Goal: Information Seeking & Learning: Check status

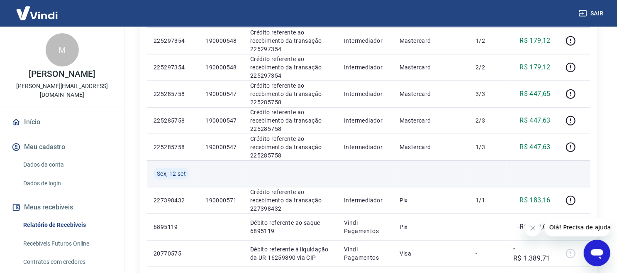
scroll to position [671, 0]
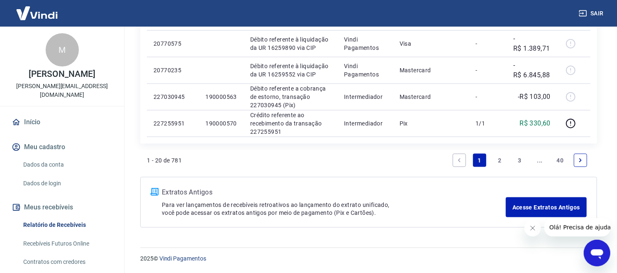
click at [504, 159] on link "2" at bounding box center [499, 160] width 13 height 13
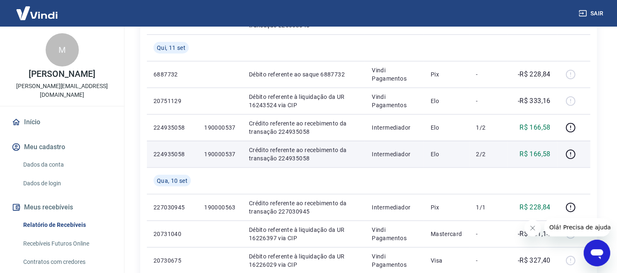
scroll to position [644, 0]
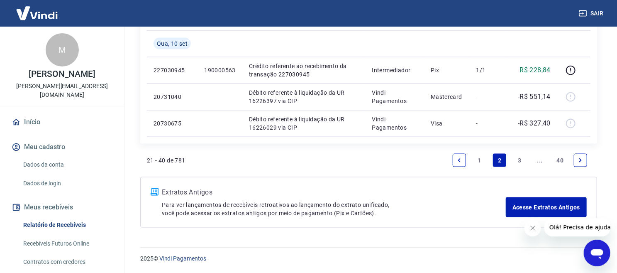
click at [519, 161] on link "3" at bounding box center [519, 160] width 13 height 13
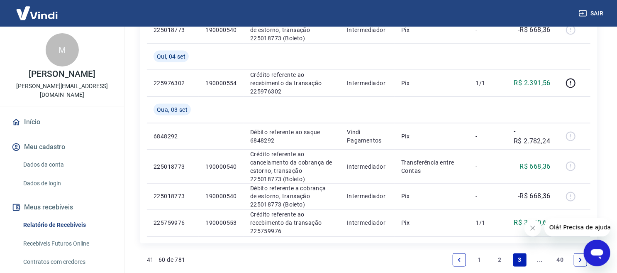
scroll to position [791, 0]
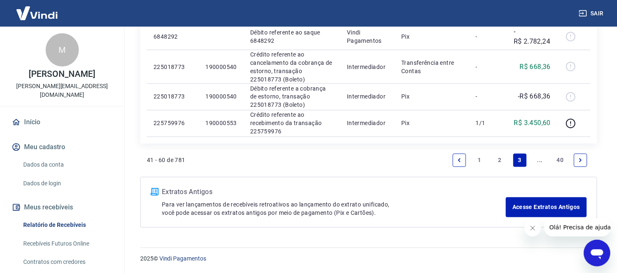
click at [543, 163] on link "..." at bounding box center [539, 160] width 13 height 13
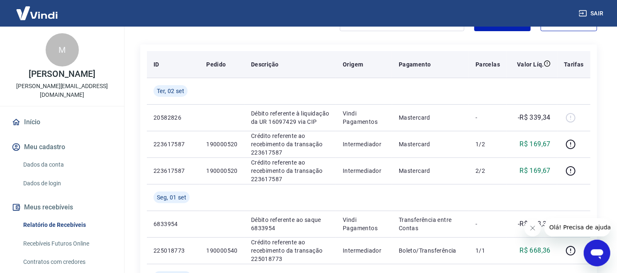
scroll to position [184, 0]
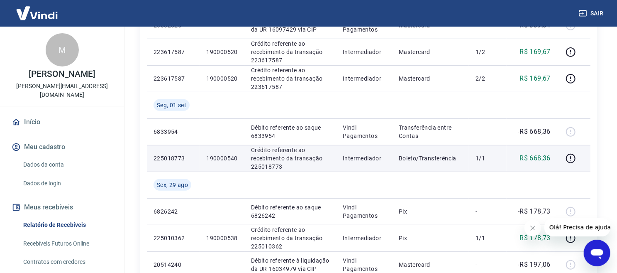
click at [226, 156] on p "190000540" at bounding box center [222, 158] width 32 height 8
copy p "190000540"
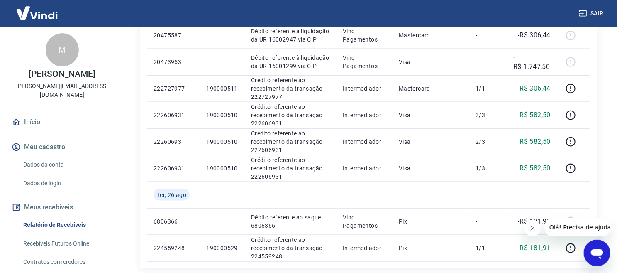
scroll to position [723, 0]
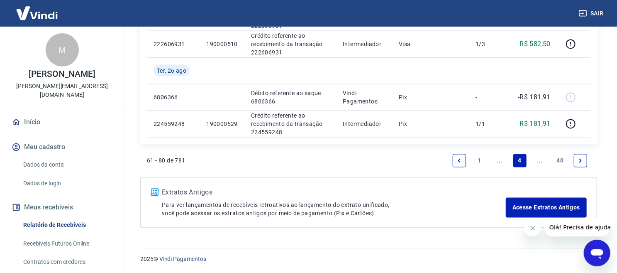
click at [501, 161] on link "..." at bounding box center [499, 160] width 13 height 13
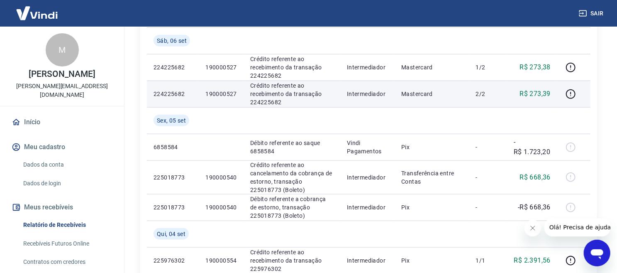
scroll to position [468, 0]
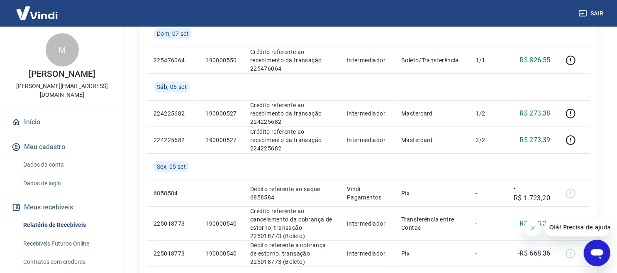
drag, startPoint x: 445, startPoint y: 176, endPoint x: 605, endPoint y: 192, distance: 160.5
click at [605, 192] on div "Início / Meus Recebíveis / Relatório de Recebíveis Relatório de Recebíveis Saib…" at bounding box center [368, 59] width 477 height 1002
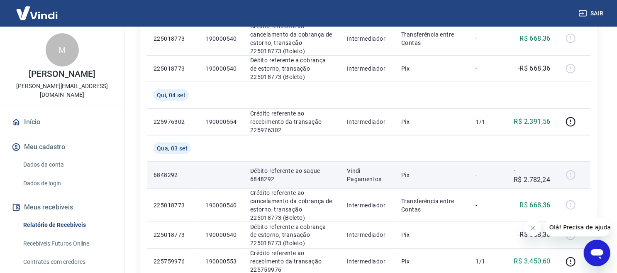
scroll to position [607, 0]
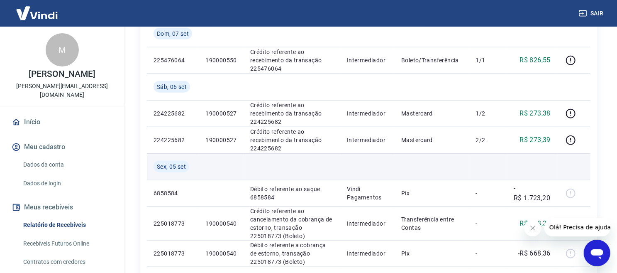
scroll to position [422, 0]
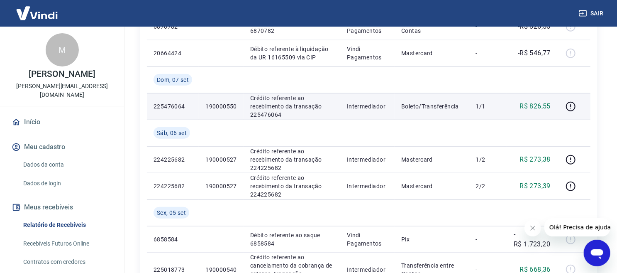
click at [213, 102] on p "190000550" at bounding box center [221, 106] width 32 height 8
click at [216, 103] on p "190000550" at bounding box center [221, 106] width 32 height 8
copy p "190000550"
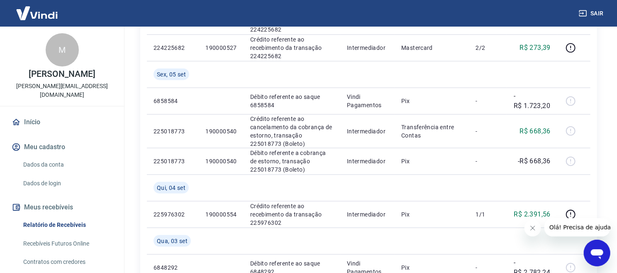
scroll to position [791, 0]
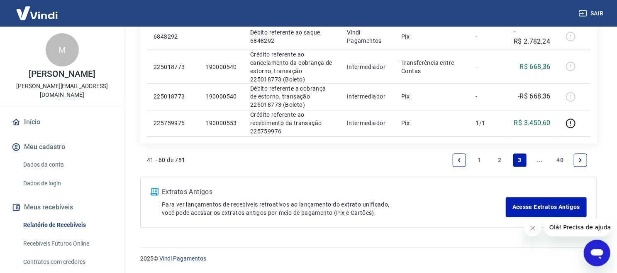
click at [499, 158] on link "2" at bounding box center [499, 160] width 13 height 13
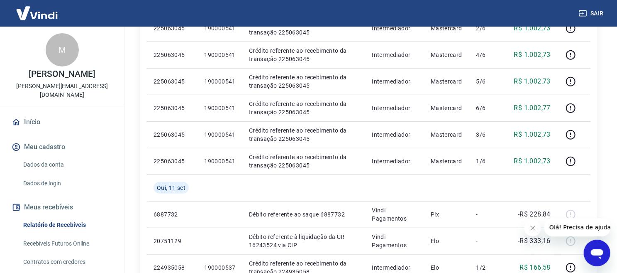
scroll to position [321, 0]
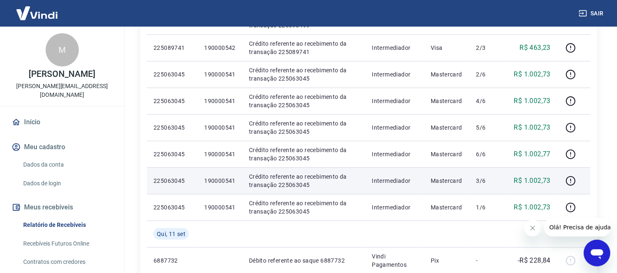
click at [587, 176] on td at bounding box center [573, 180] width 33 height 27
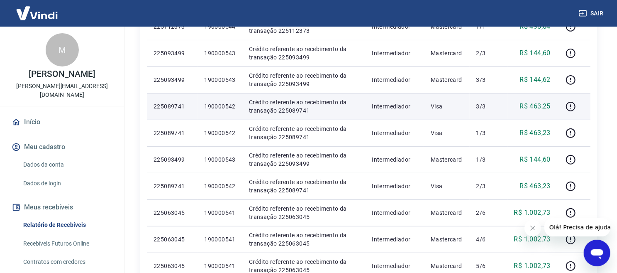
scroll to position [137, 0]
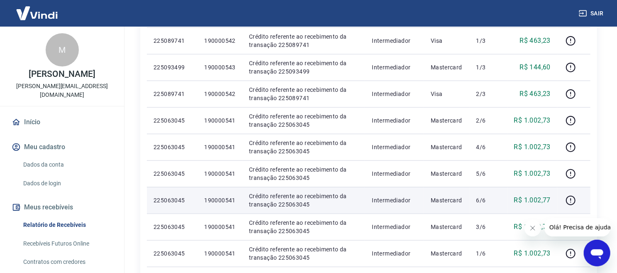
scroll to position [229, 0]
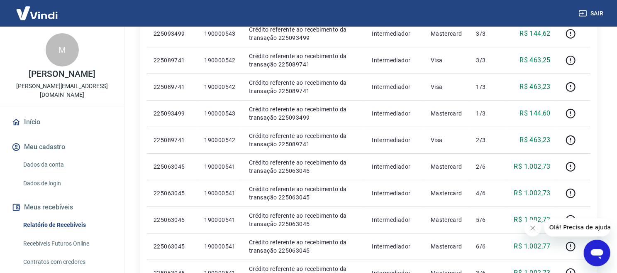
click at [602, 113] on div "Início / Meus Recebíveis / Relatório de Recebíveis Relatório de Recebíveis Saib…" at bounding box center [368, 224] width 477 height 855
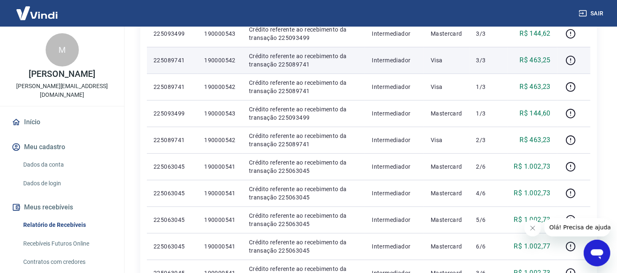
click at [211, 62] on p "190000542" at bounding box center [220, 60] width 32 height 8
copy p "190000542"
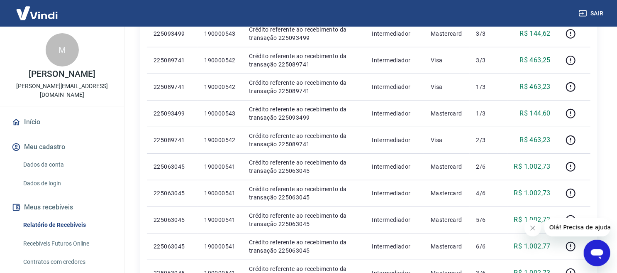
click at [600, 85] on div "Início / Meus Recebíveis / Relatório de Recebíveis Relatório de Recebíveis Saib…" at bounding box center [368, 224] width 477 height 855
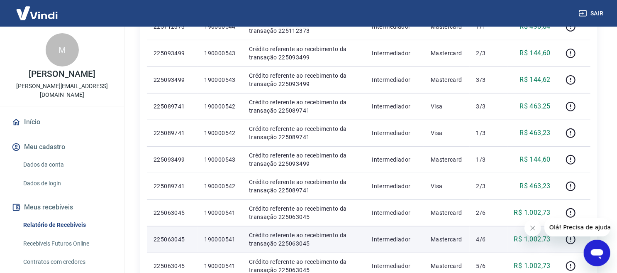
scroll to position [137, 0]
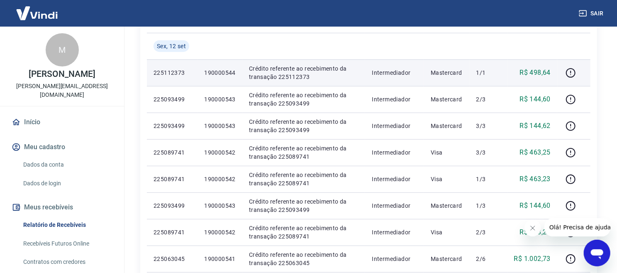
click at [220, 71] on p "190000544" at bounding box center [220, 72] width 32 height 8
copy p "190000544"
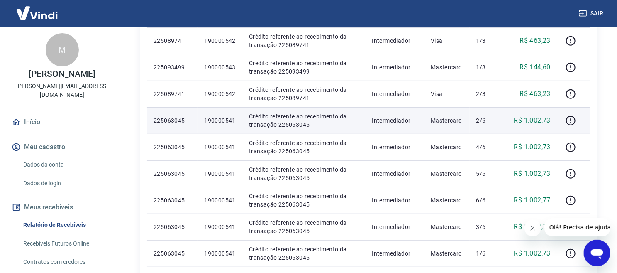
scroll to position [321, 0]
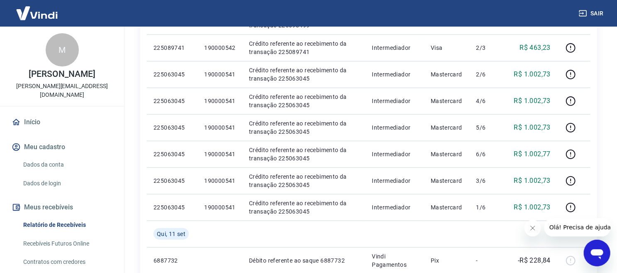
click at [603, 195] on div "Início / Meus Recebíveis / Relatório de Recebíveis Relatório de Recebíveis Saib…" at bounding box center [368, 132] width 477 height 855
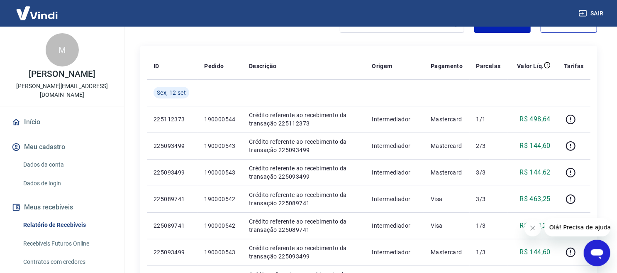
scroll to position [137, 0]
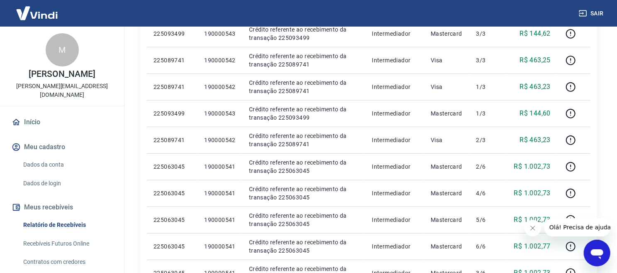
click at [603, 140] on div "Início / Meus Recebíveis / Relatório de Recebíveis Relatório de Recebíveis Saib…" at bounding box center [368, 224] width 477 height 855
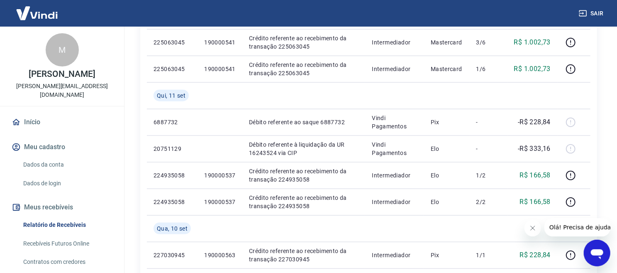
scroll to position [644, 0]
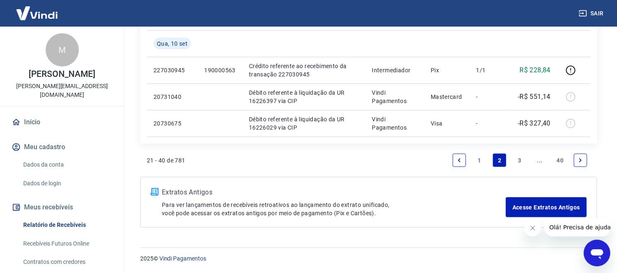
click at [479, 162] on link "1" at bounding box center [479, 160] width 13 height 13
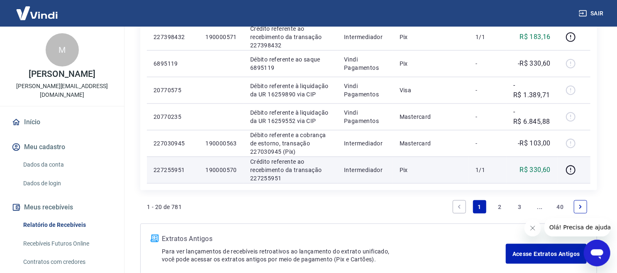
scroll to position [578, 0]
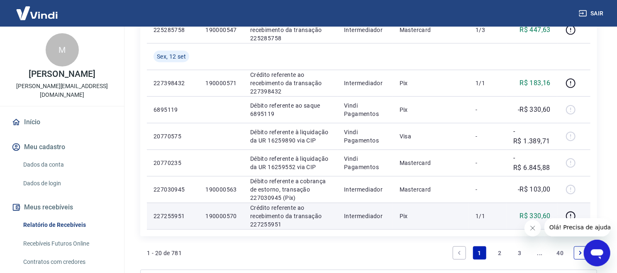
click at [217, 216] on p "190000570" at bounding box center [221, 216] width 32 height 8
copy p "190000570"
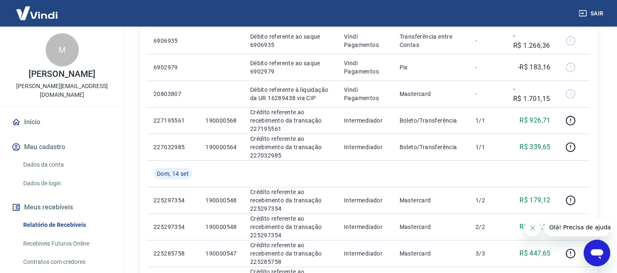
scroll to position [256, 0]
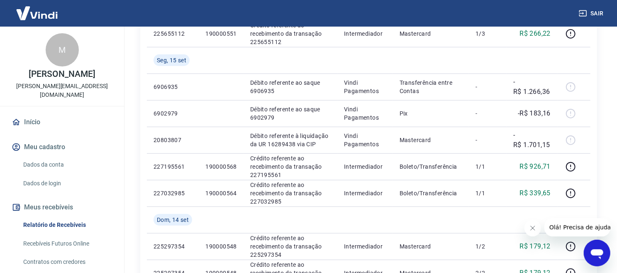
click at [602, 205] on div "Início / Meus Recebíveis / Relatório de Recebíveis Relatório de Recebíveis Saib…" at bounding box center [368, 211] width 477 height 881
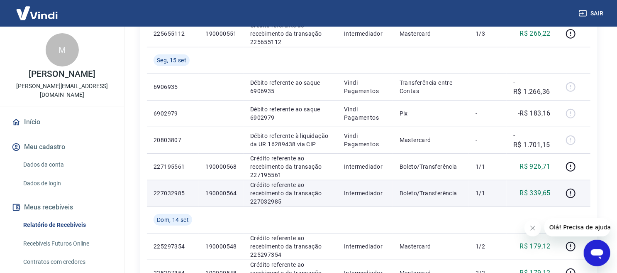
drag, startPoint x: 609, startPoint y: 186, endPoint x: 572, endPoint y: 186, distance: 36.9
click at [609, 186] on div "Início / Meus Recebíveis / Relatório de Recebíveis Relatório de Recebíveis Saib…" at bounding box center [368, 211] width 497 height 881
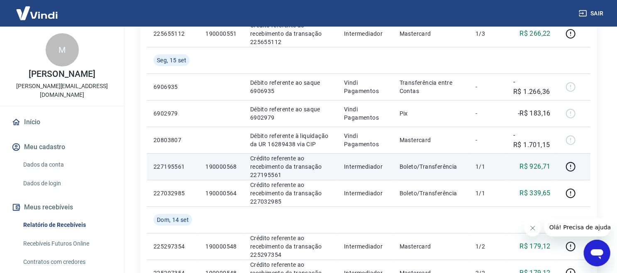
click at [226, 164] on p "190000568" at bounding box center [221, 166] width 32 height 8
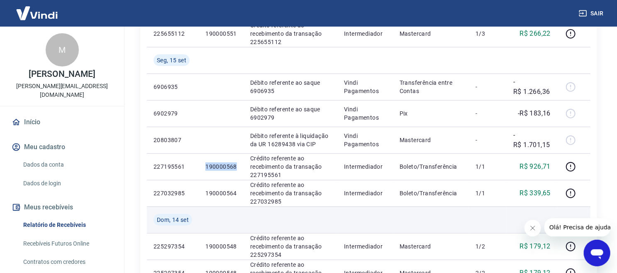
copy p "190000568"
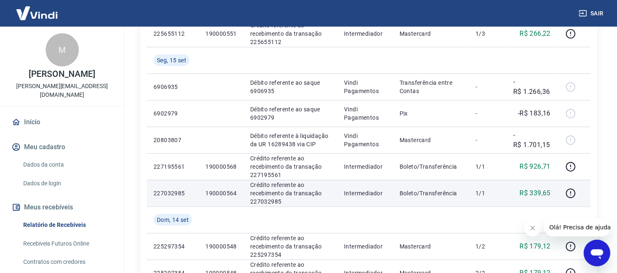
click at [585, 203] on td at bounding box center [573, 193] width 33 height 27
click at [225, 193] on p "190000564" at bounding box center [221, 193] width 32 height 8
copy p "0"
click at [224, 193] on p "190000564" at bounding box center [221, 193] width 32 height 8
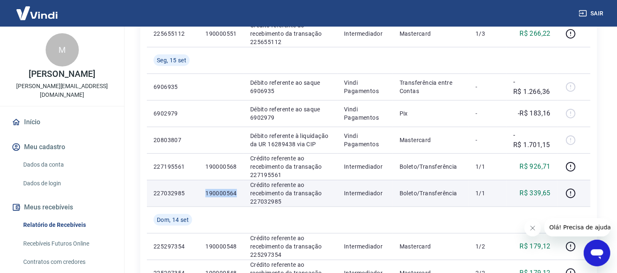
click at [224, 193] on p "190000564" at bounding box center [221, 193] width 32 height 8
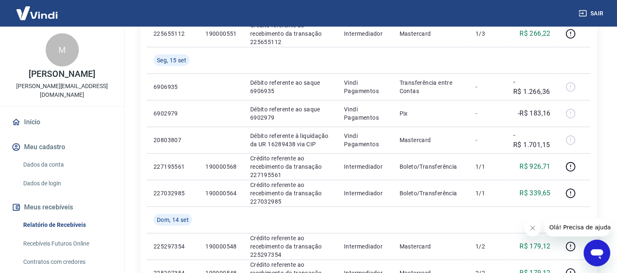
click at [598, 171] on div "Início / Meus Recebíveis / Relatório de Recebíveis Relatório de Recebíveis Saib…" at bounding box center [368, 211] width 477 height 881
click at [595, 164] on div "ID Pedido Descrição Origem Pagamento Parcelas Valor Líq. Tarifas [DATE] 2083612…" at bounding box center [368, 220] width 457 height 678
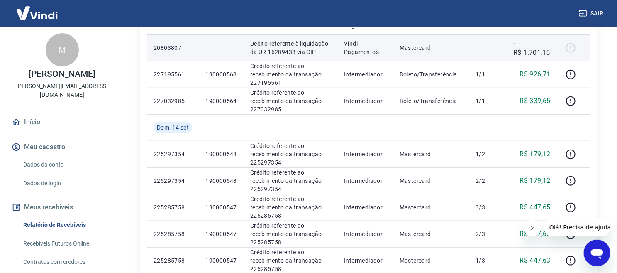
scroll to position [394, 0]
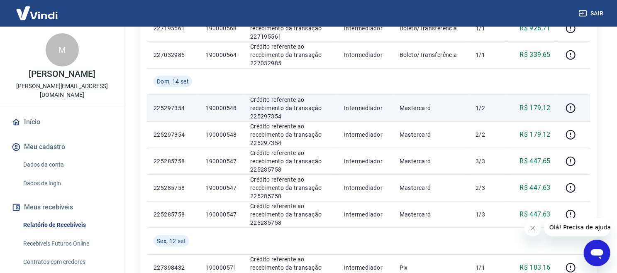
click at [217, 111] on p "190000548" at bounding box center [221, 108] width 32 height 8
copy p "190000548"
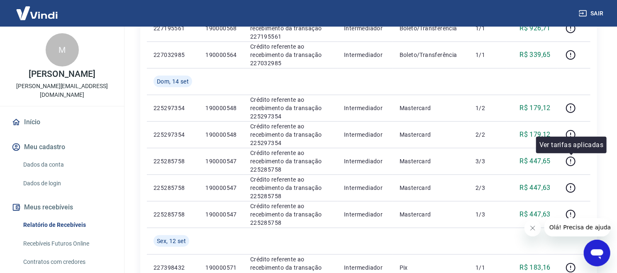
click at [601, 153] on div "Início / Meus Recebíveis / Relatório de Recebíveis Relatório de Recebíveis Saib…" at bounding box center [368, 73] width 477 height 881
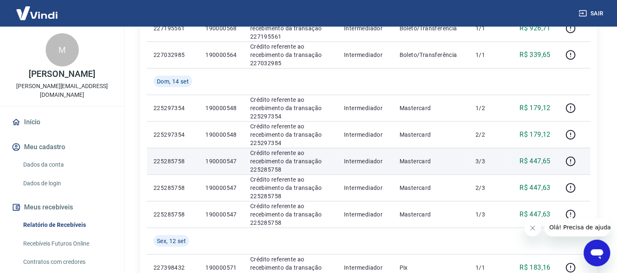
click at [218, 159] on p "190000547" at bounding box center [221, 161] width 32 height 8
copy p "190000547"
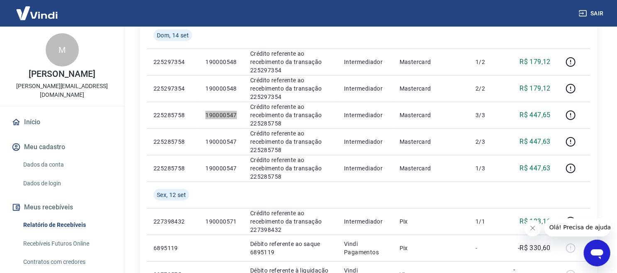
scroll to position [486, 0]
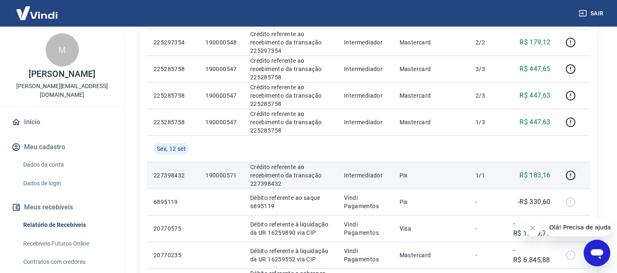
click at [216, 171] on p "190000571" at bounding box center [221, 175] width 32 height 8
click at [215, 171] on p "190000571" at bounding box center [221, 175] width 32 height 8
copy p "190000571"
